Goal: Task Accomplishment & Management: Use online tool/utility

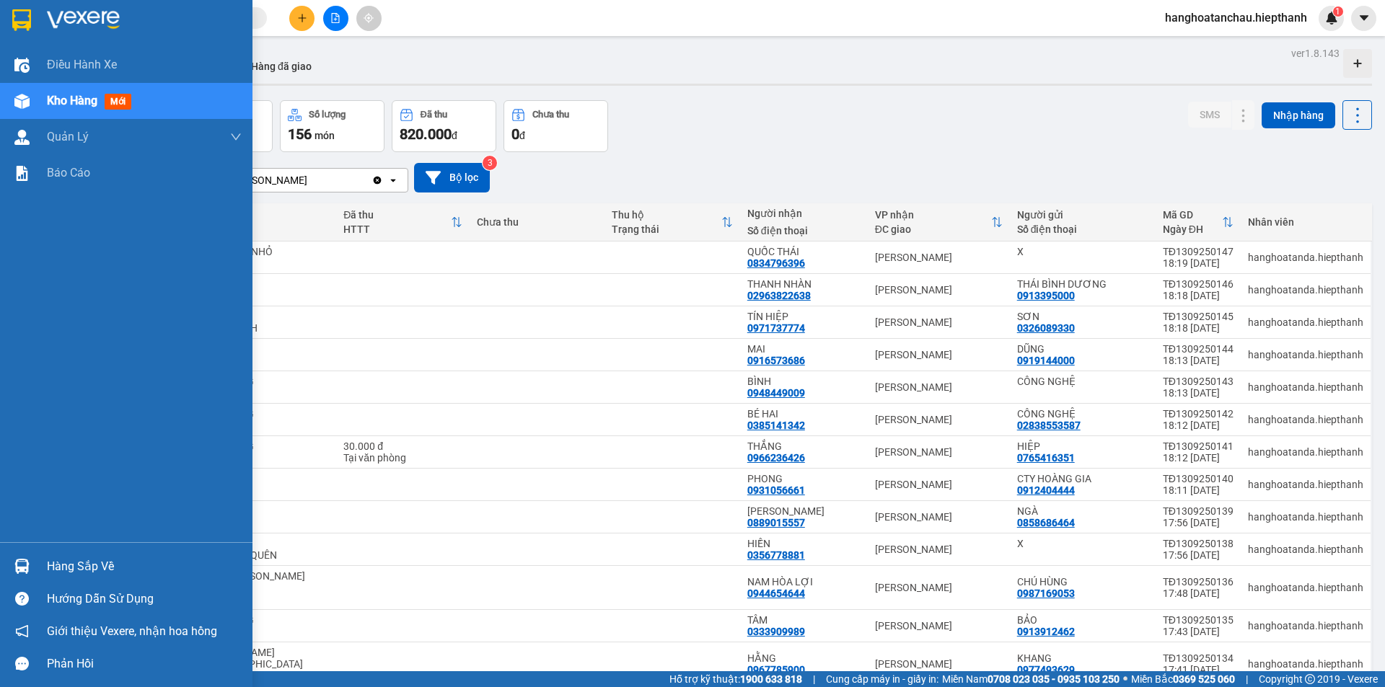
click at [21, 22] on img at bounding box center [21, 20] width 19 height 22
click at [19, 34] on div at bounding box center [126, 23] width 252 height 47
click at [479, 18] on div "Kết quả [PERSON_NAME] ( 0 ) Bộ lọc No Data hanghoatanchau.hiepthanh 1" at bounding box center [692, 18] width 1385 height 36
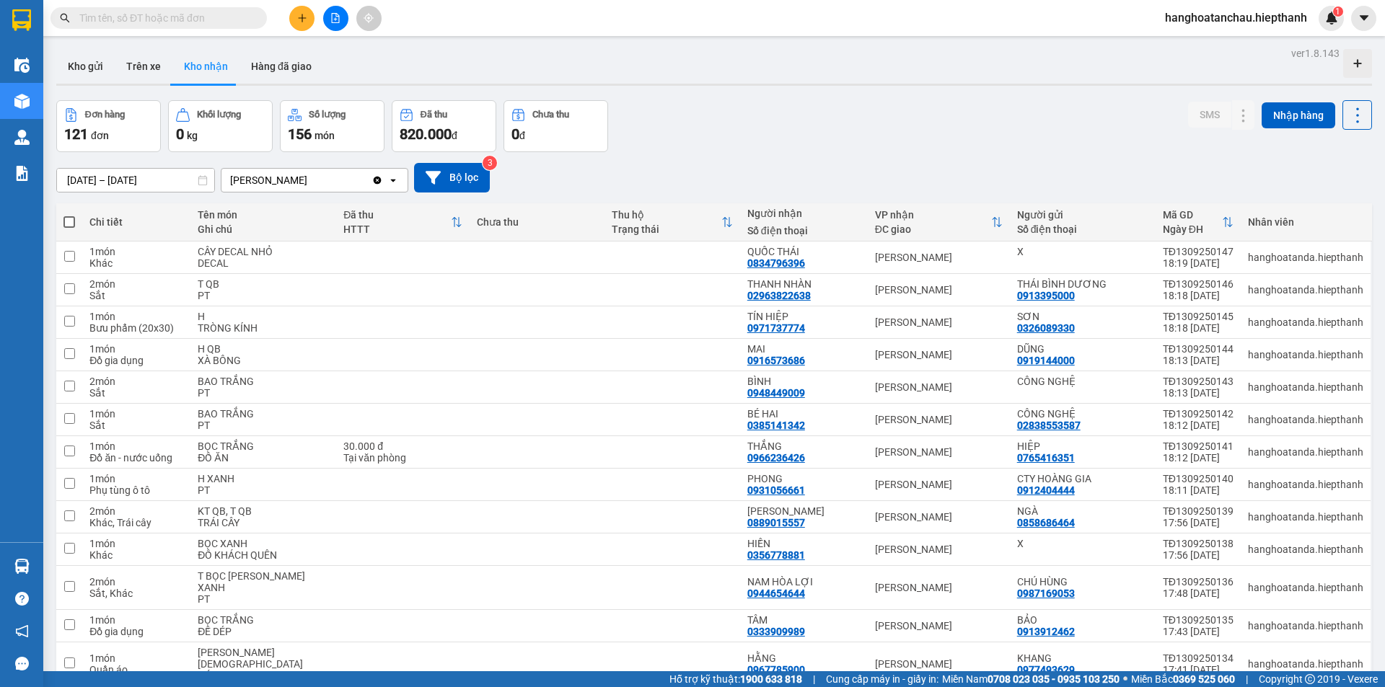
click at [329, 23] on button at bounding box center [335, 18] width 25 height 25
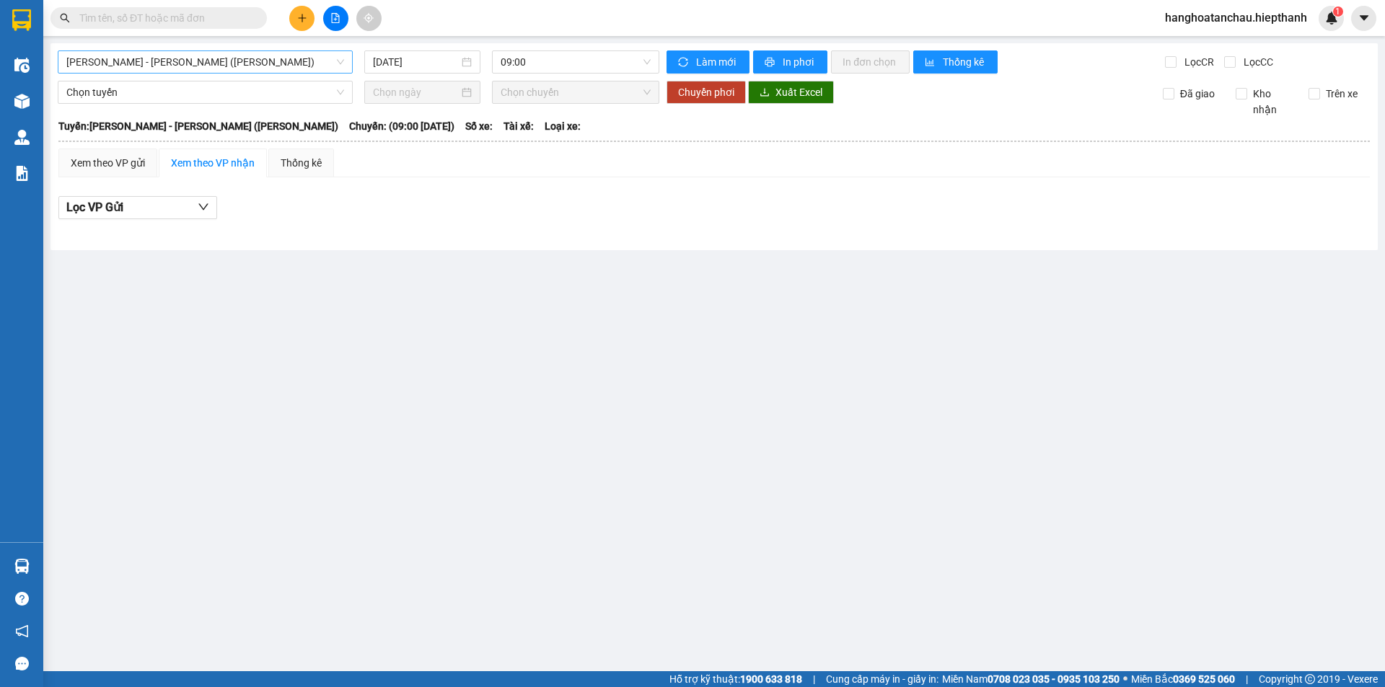
click at [229, 61] on span "[PERSON_NAME] - [PERSON_NAME] ([PERSON_NAME])" at bounding box center [205, 62] width 278 height 22
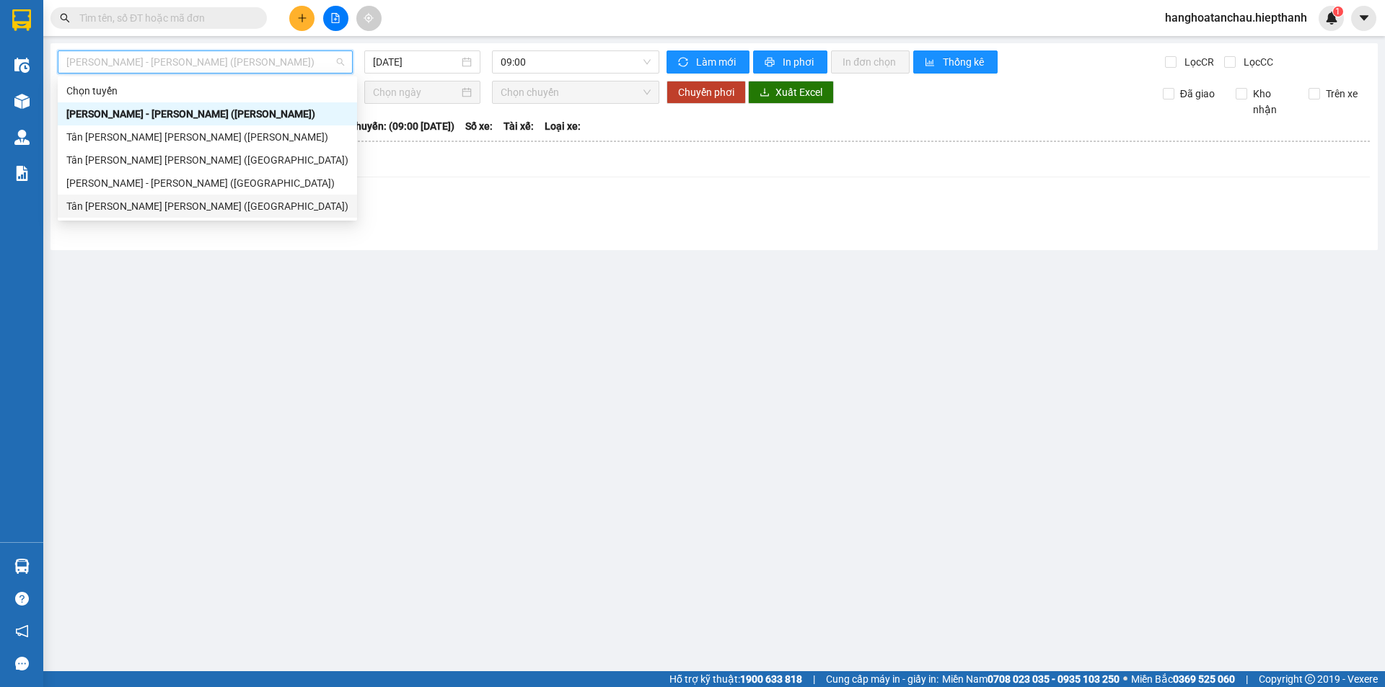
click at [190, 188] on div "[PERSON_NAME] - [PERSON_NAME] ([GEOGRAPHIC_DATA])" at bounding box center [207, 183] width 282 height 16
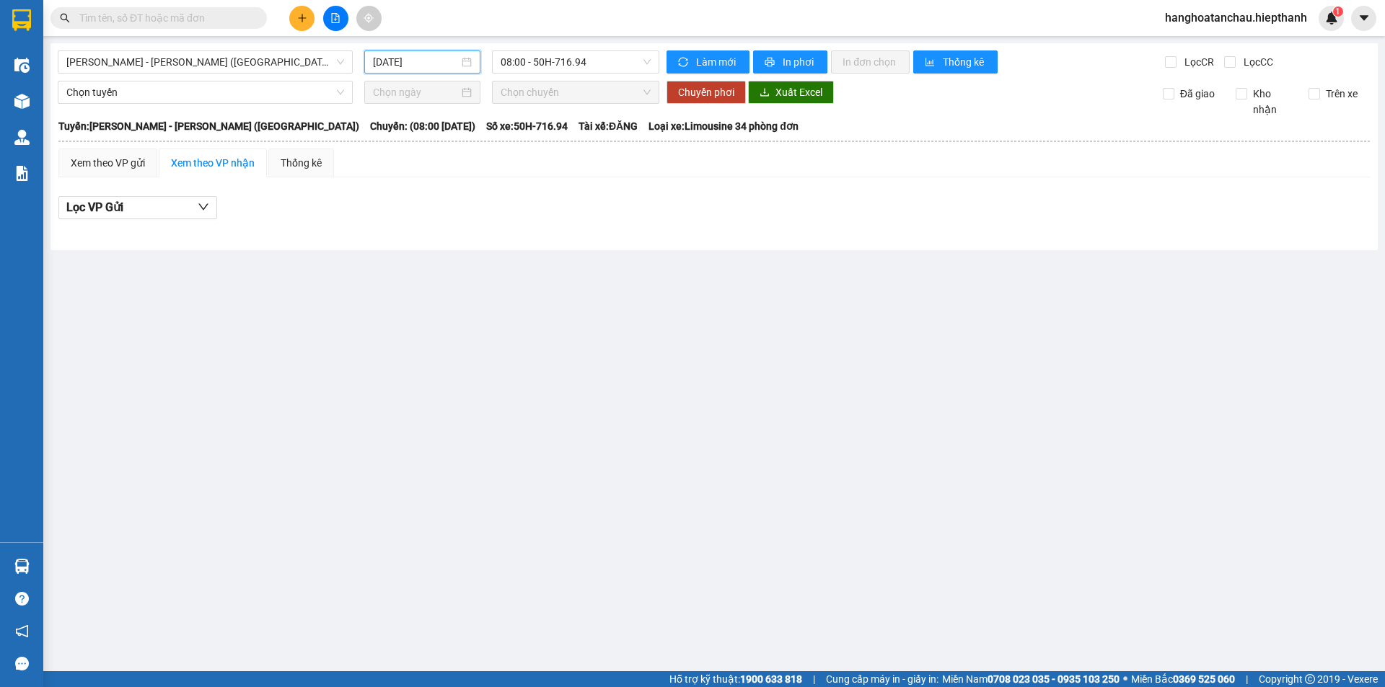
click at [455, 66] on input "[DATE]" at bounding box center [416, 62] width 86 height 16
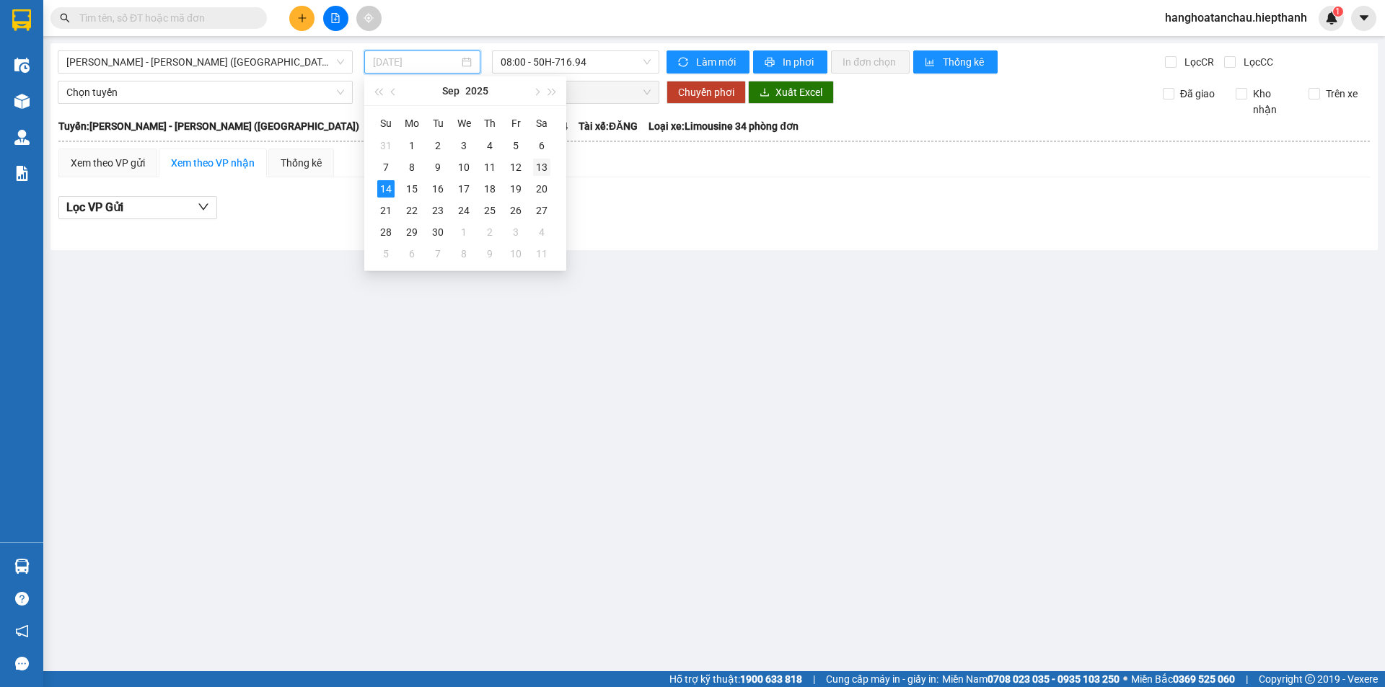
click at [546, 172] on div "13" at bounding box center [541, 167] width 17 height 17
type input "[DATE]"
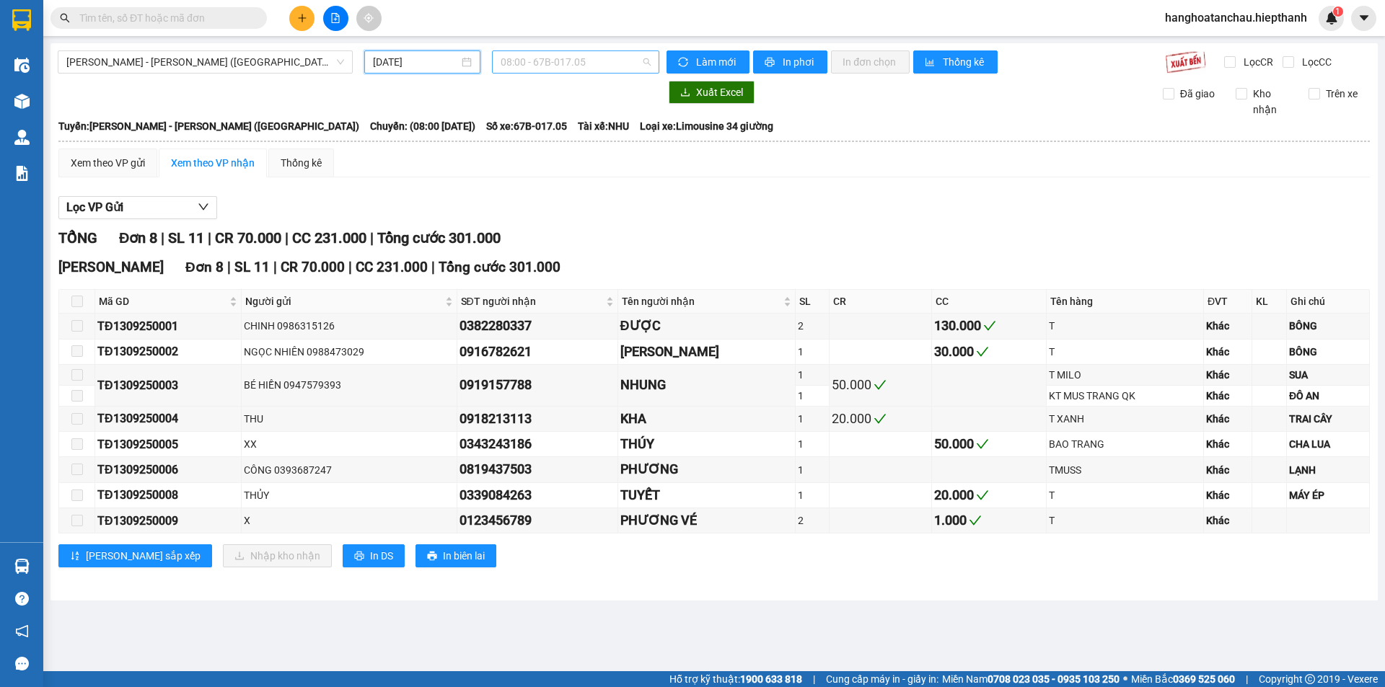
click at [545, 53] on span "08:00 - 67B-017.05" at bounding box center [576, 62] width 150 height 22
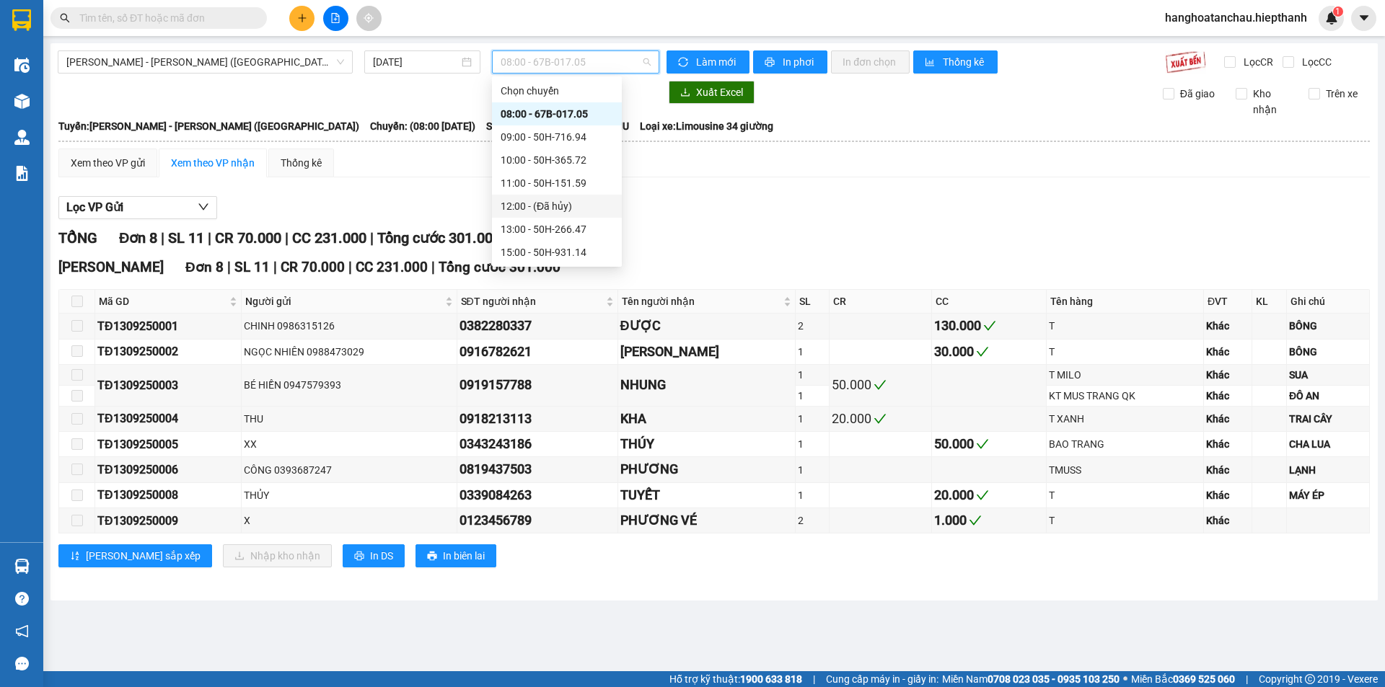
scroll to position [92, 0]
click at [547, 245] on div "22:30 - 67B-017.05" at bounding box center [557, 253] width 113 height 16
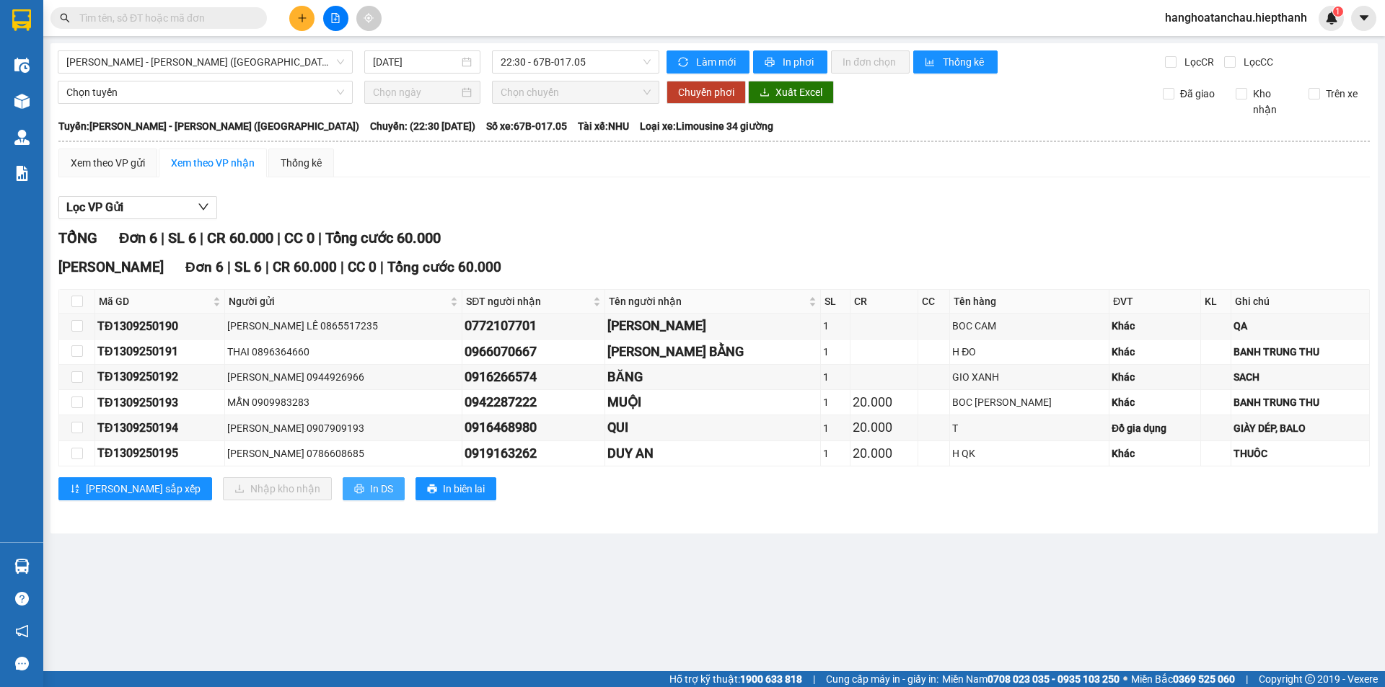
click at [370, 483] on span "In DS" at bounding box center [381, 489] width 23 height 16
